Goal: Task Accomplishment & Management: Manage account settings

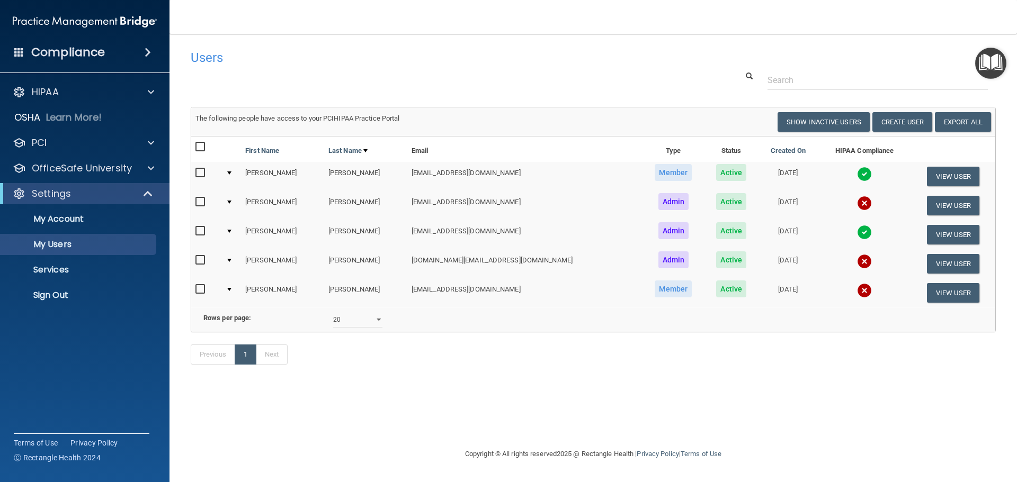
select select "20"
click at [47, 297] on p "Sign Out" at bounding box center [79, 295] width 145 height 11
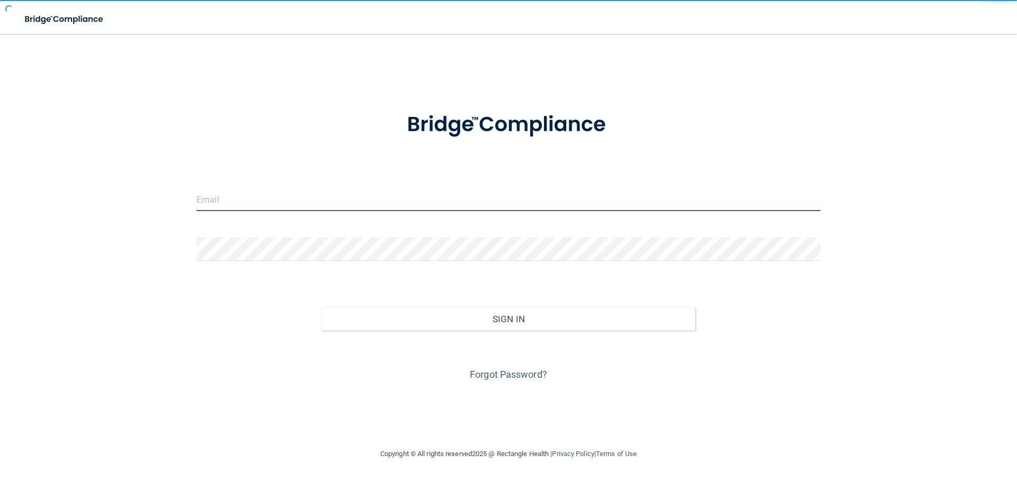
type input "[EMAIL_ADDRESS][DOMAIN_NAME]"
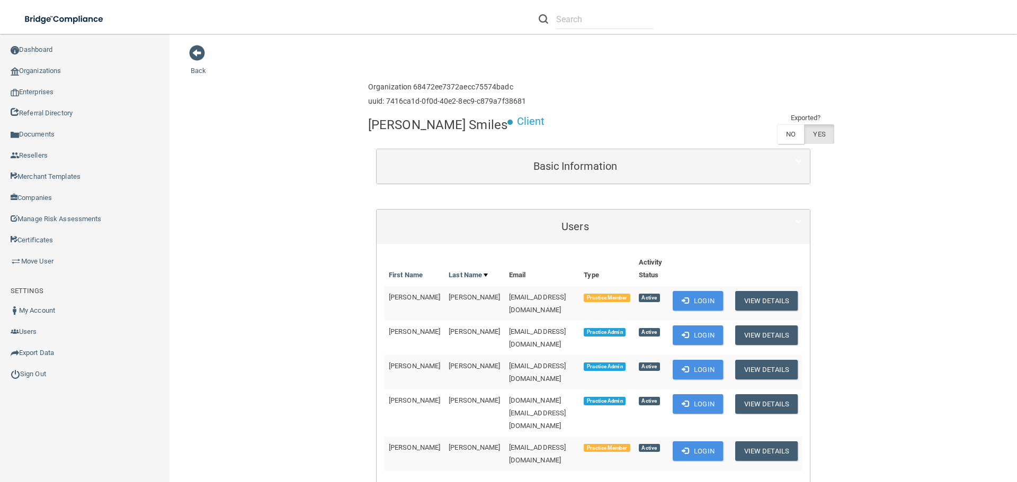
scroll to position [159, 0]
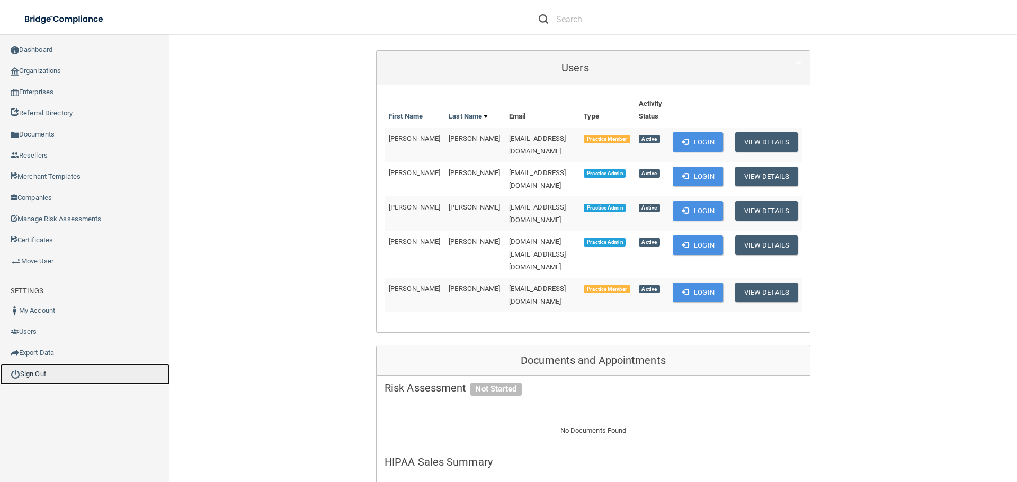
click at [47, 370] on link "Sign Out" at bounding box center [85, 374] width 170 height 21
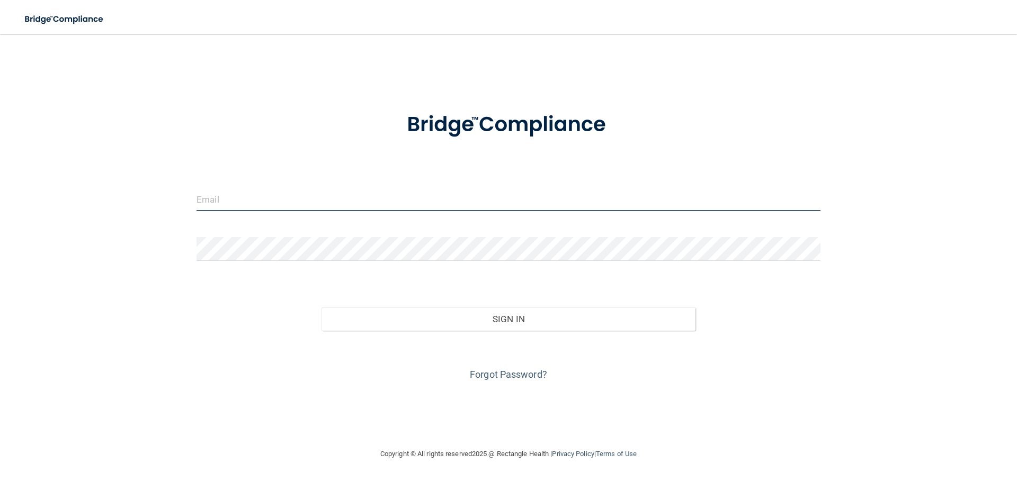
type input "[EMAIL_ADDRESS][DOMAIN_NAME]"
